Goal: Task Accomplishment & Management: Use online tool/utility

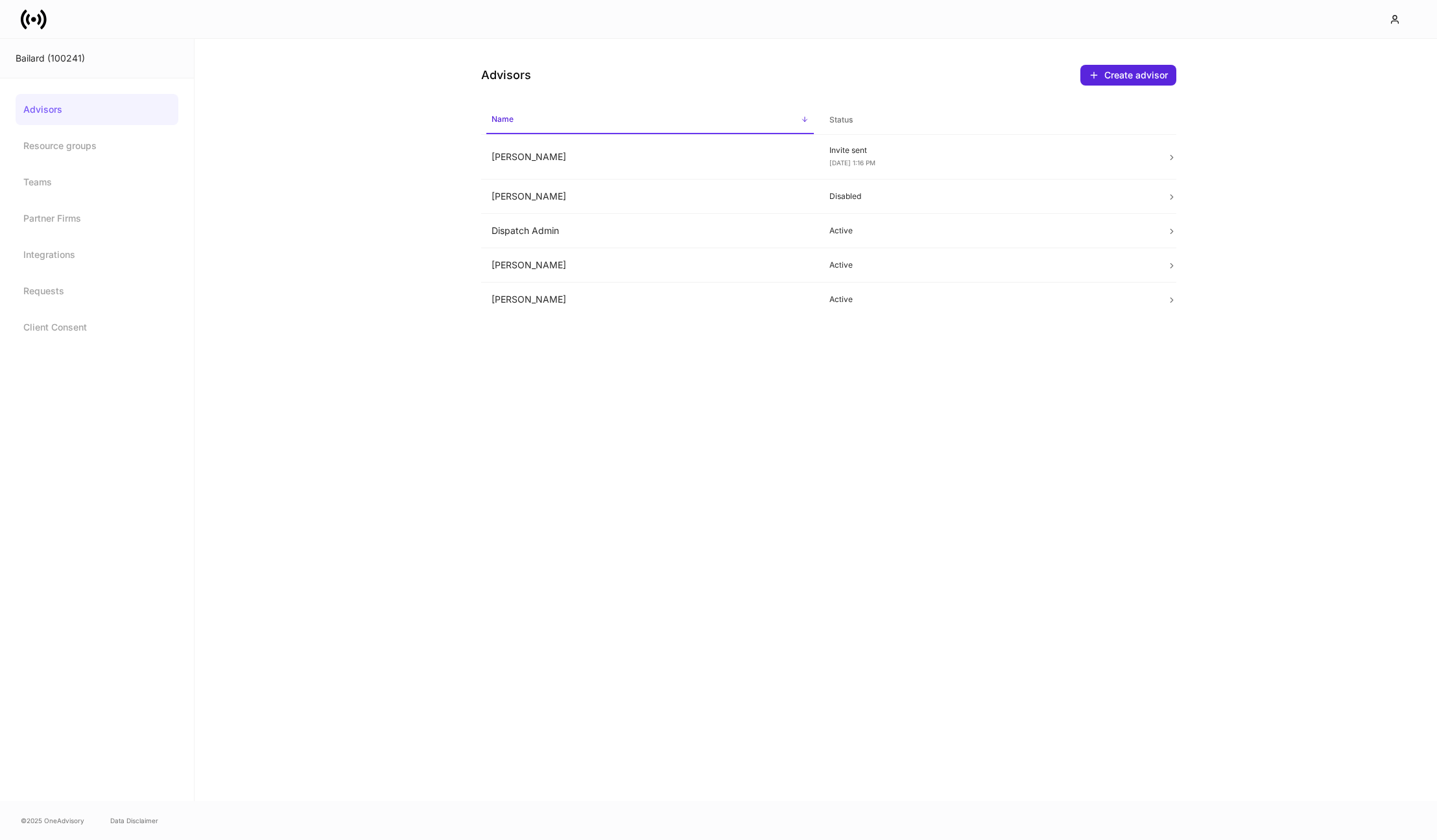
click at [69, 111] on link "Advisors" at bounding box center [96, 110] width 162 height 31
click at [40, 26] on icon at bounding box center [34, 19] width 26 height 26
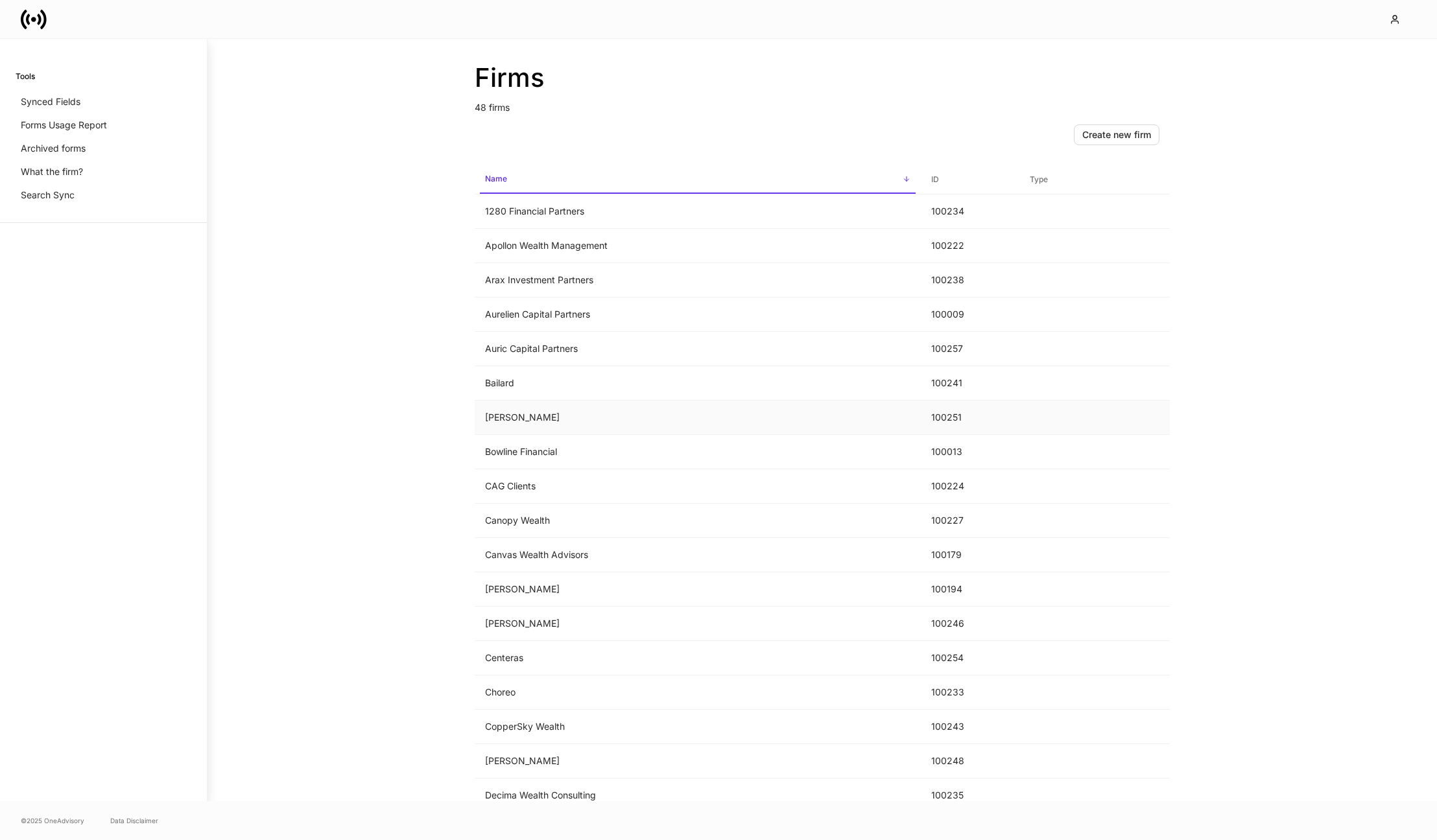
click at [554, 421] on td "[PERSON_NAME]" at bounding box center [697, 418] width 446 height 34
click at [544, 352] on td "[PERSON_NAME] & Co." at bounding box center [697, 349] width 446 height 34
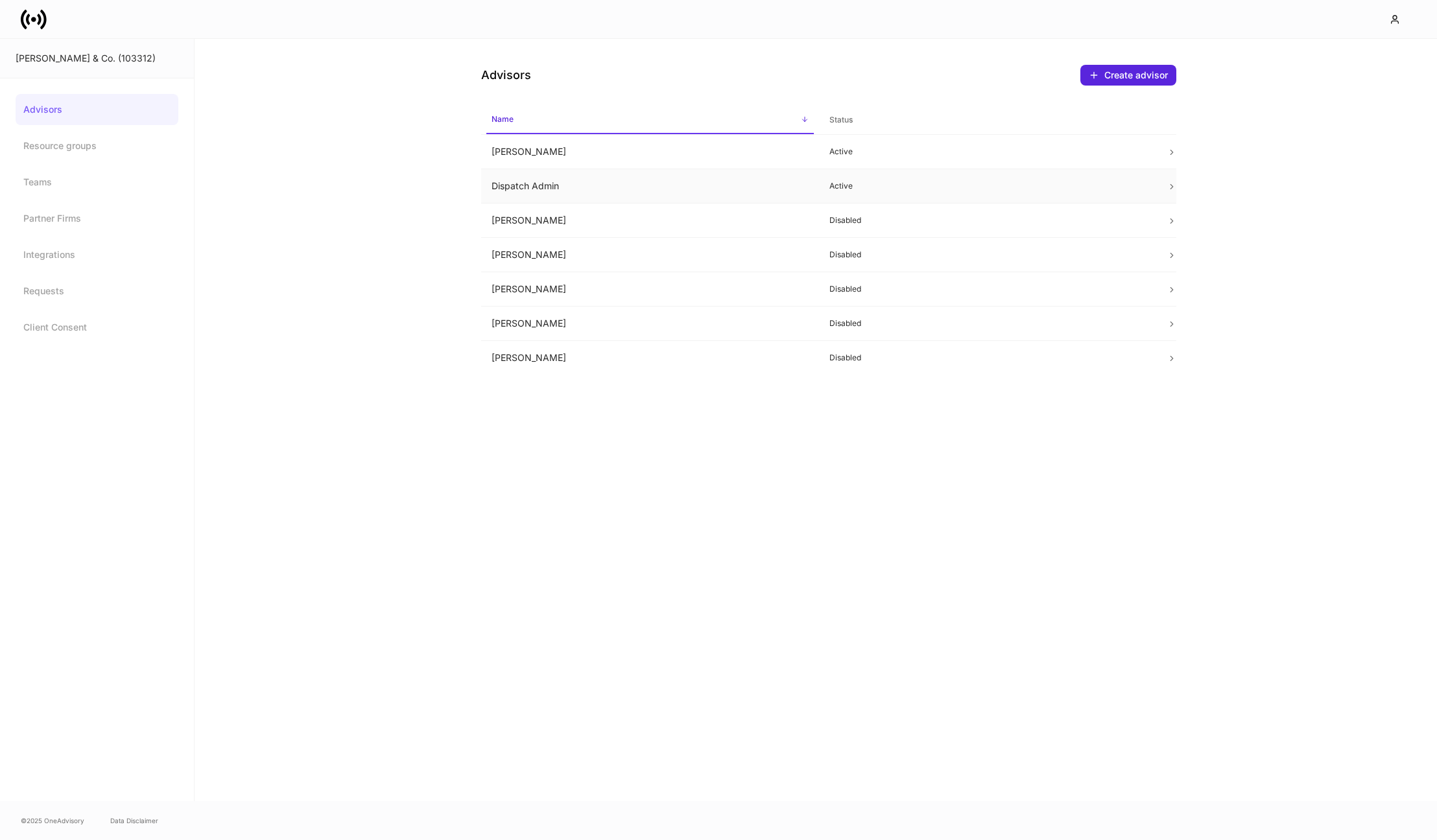
click at [721, 190] on td "Dispatch Admin" at bounding box center [650, 187] width 338 height 34
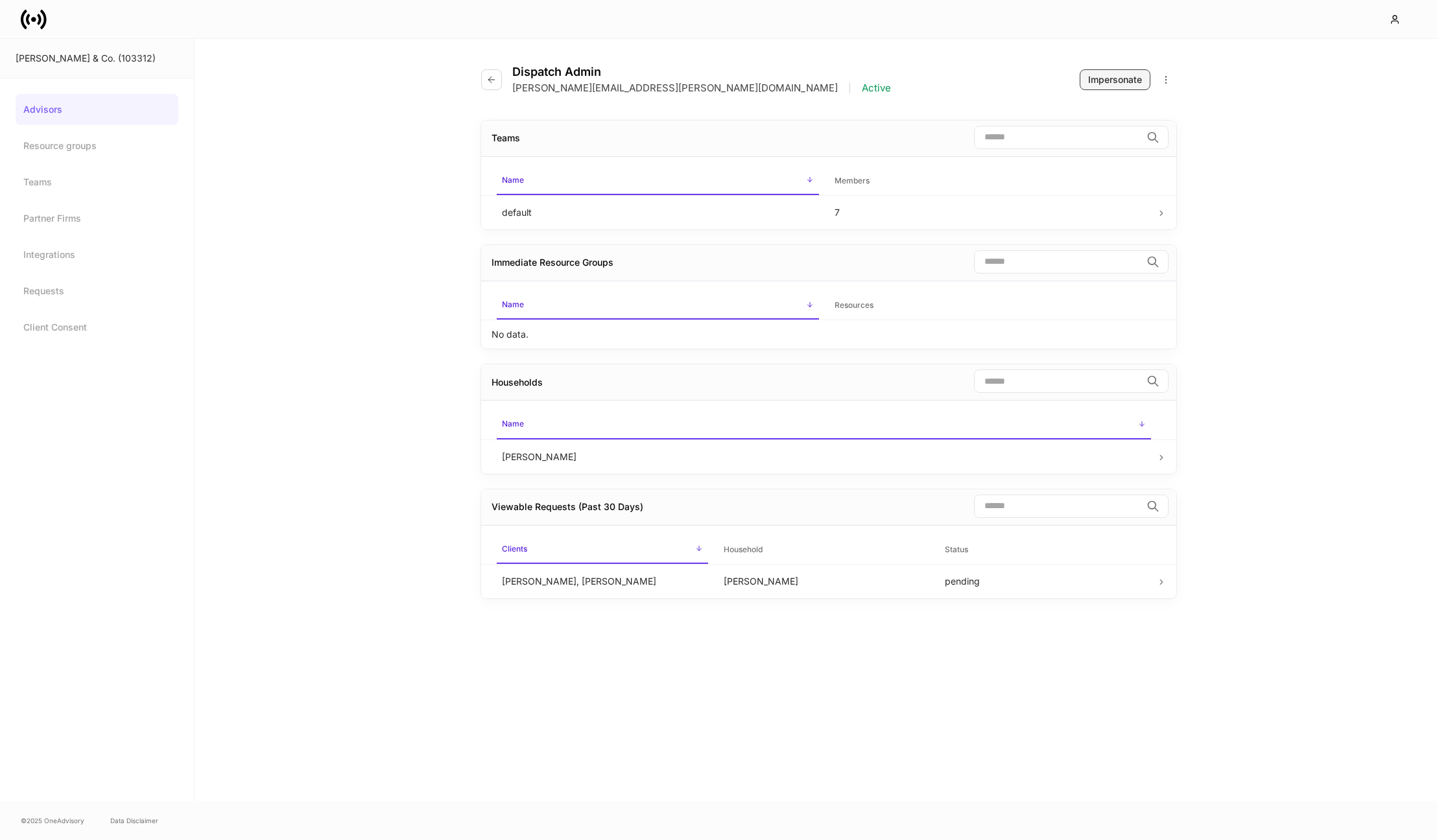
click at [1100, 83] on div "Impersonate" at bounding box center [1114, 80] width 53 height 13
